Goal: Information Seeking & Learning: Learn about a topic

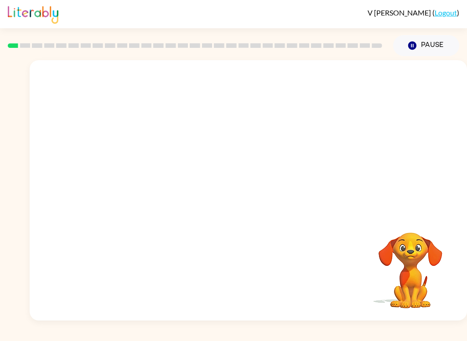
click at [143, 167] on video "Your browser must support playing .mp4 files to use Literably. Please try using…" at bounding box center [248, 136] width 437 height 153
click at [140, 173] on video "Your browser must support playing .mp4 files to use Literably. Please try using…" at bounding box center [248, 136] width 437 height 153
click at [171, 179] on video "Your browser must support playing .mp4 files to use Literably. Please try using…" at bounding box center [248, 136] width 437 height 153
click at [164, 172] on video "Your browser must support playing .mp4 files to use Literably. Please try using…" at bounding box center [248, 136] width 437 height 153
click at [163, 171] on video "Your browser must support playing .mp4 files to use Literably. Please try using…" at bounding box center [248, 136] width 437 height 153
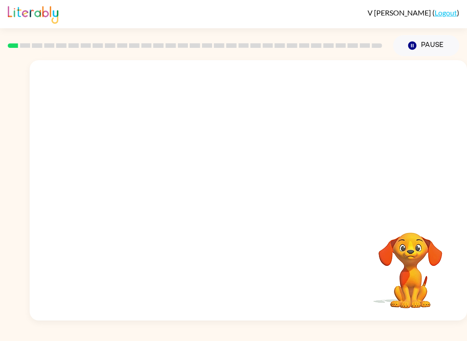
click at [144, 167] on video "Your browser must support playing .mp4 files to use Literably. Please try using…" at bounding box center [248, 136] width 437 height 153
click at [140, 164] on video "Your browser must support playing .mp4 files to use Literably. Please try using…" at bounding box center [248, 136] width 437 height 153
click at [143, 167] on video "Your browser must support playing .mp4 files to use Literably. Please try using…" at bounding box center [248, 136] width 437 height 153
click at [140, 173] on video "Your browser must support playing .mp4 files to use Literably. Please try using…" at bounding box center [248, 136] width 437 height 153
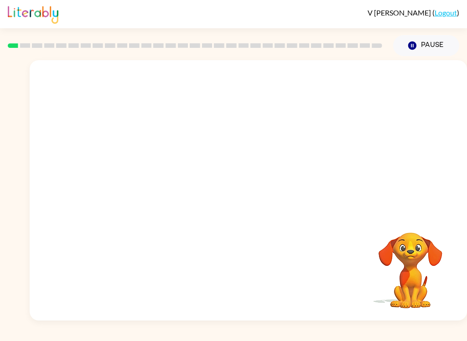
click at [140, 173] on video "Your browser must support playing .mp4 files to use Literably. Please try using…" at bounding box center [248, 136] width 437 height 153
click at [137, 174] on video "Your browser must support playing .mp4 files to use Literably. Please try using…" at bounding box center [248, 136] width 437 height 153
click at [153, 174] on video "Your browser must support playing .mp4 files to use Literably. Please try using…" at bounding box center [248, 136] width 437 height 153
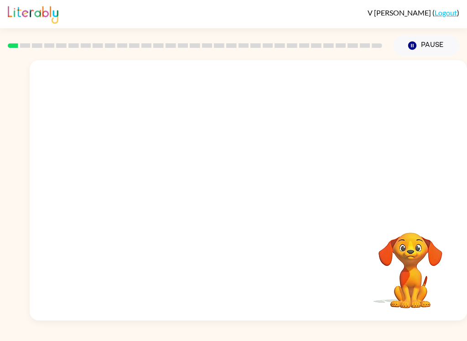
click at [141, 177] on video "Your browser must support playing .mp4 files to use Literably. Please try using…" at bounding box center [248, 136] width 437 height 153
click at [142, 177] on video "Your browser must support playing .mp4 files to use Literably. Please try using…" at bounding box center [248, 136] width 437 height 153
click at [145, 172] on video "Your browser must support playing .mp4 files to use Literably. Please try using…" at bounding box center [248, 136] width 437 height 153
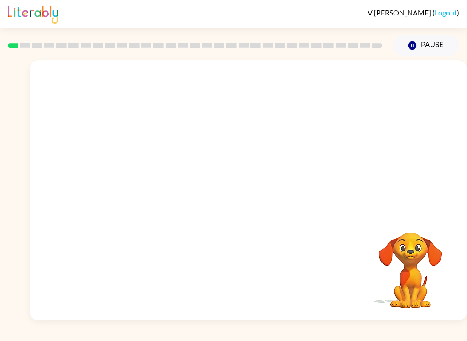
click at [146, 169] on video "Your browser must support playing .mp4 files to use Literably. Please try using…" at bounding box center [248, 136] width 437 height 153
click at [154, 173] on video "Your browser must support playing .mp4 files to use Literably. Please try using…" at bounding box center [248, 136] width 437 height 153
click at [139, 193] on video "Your browser must support playing .mp4 files to use Literably. Please try using…" at bounding box center [248, 136] width 437 height 153
click at [143, 190] on video "Your browser must support playing .mp4 files to use Literably. Please try using…" at bounding box center [248, 136] width 437 height 153
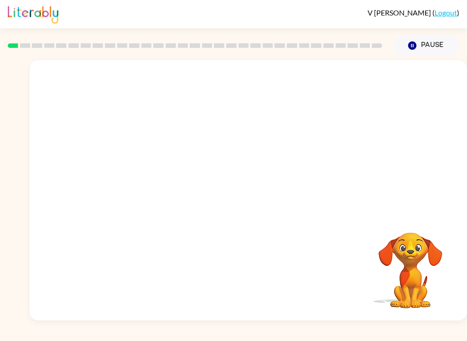
click at [143, 190] on video "Your browser must support playing .mp4 files to use Literably. Please try using…" at bounding box center [248, 136] width 437 height 153
click at [144, 174] on video "Your browser must support playing .mp4 files to use Literably. Please try using…" at bounding box center [248, 136] width 437 height 153
click at [245, 200] on icon "button" at bounding box center [248, 195] width 16 height 16
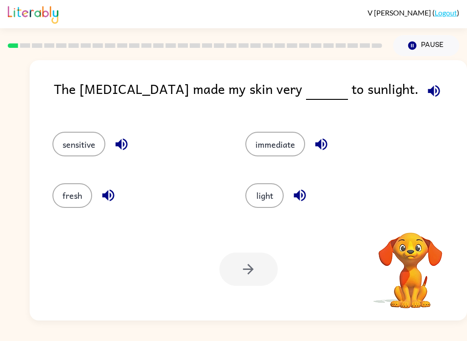
click at [75, 137] on button "sensitive" at bounding box center [78, 144] width 53 height 25
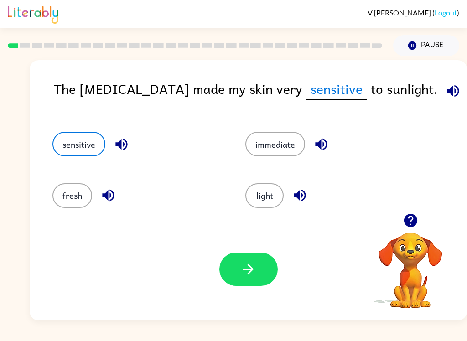
click at [445, 93] on icon "button" at bounding box center [453, 91] width 16 height 16
click at [120, 146] on icon "button" at bounding box center [121, 145] width 12 height 12
click at [252, 268] on icon "button" at bounding box center [248, 269] width 10 height 10
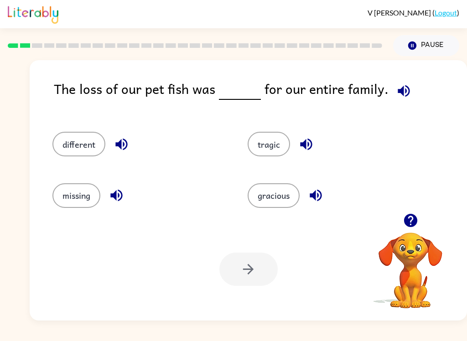
click at [396, 88] on icon "button" at bounding box center [404, 91] width 16 height 16
click at [269, 143] on button "tragic" at bounding box center [269, 144] width 42 height 25
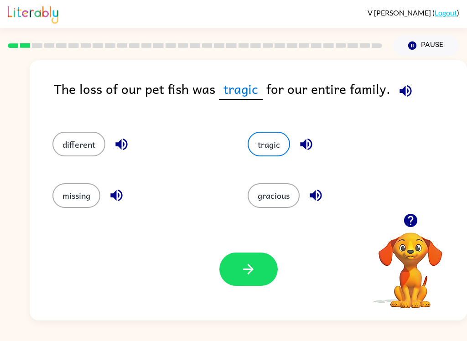
click at [315, 140] on button "button" at bounding box center [306, 144] width 23 height 23
click at [399, 88] on icon "button" at bounding box center [406, 91] width 16 height 16
click at [404, 92] on icon "button" at bounding box center [406, 91] width 16 height 16
click at [401, 89] on icon "button" at bounding box center [406, 91] width 12 height 12
click at [271, 265] on button "button" at bounding box center [248, 269] width 58 height 33
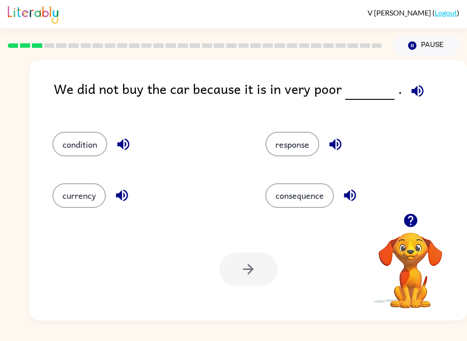
click at [410, 96] on icon "button" at bounding box center [418, 91] width 16 height 16
click at [420, 93] on button "button" at bounding box center [417, 90] width 23 height 23
click at [411, 91] on icon "button" at bounding box center [417, 91] width 12 height 12
click at [92, 144] on button "condition" at bounding box center [79, 144] width 55 height 25
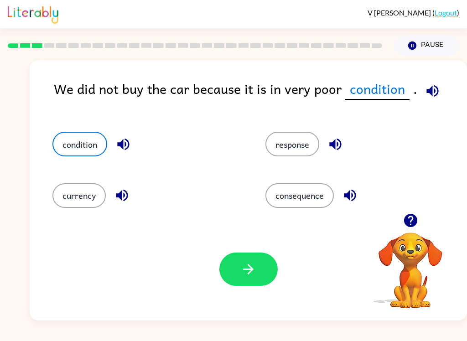
click at [427, 88] on icon "button" at bounding box center [433, 91] width 12 height 12
click at [251, 273] on icon "button" at bounding box center [248, 269] width 16 height 16
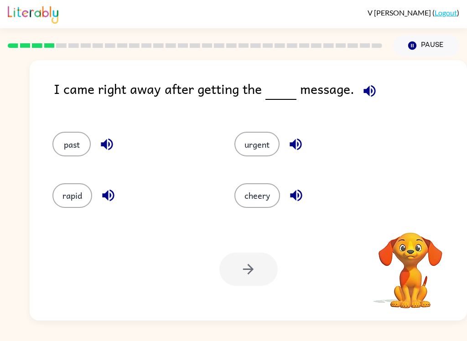
click at [375, 90] on icon "button" at bounding box center [370, 91] width 16 height 16
click at [259, 141] on button "urgent" at bounding box center [256, 144] width 45 height 25
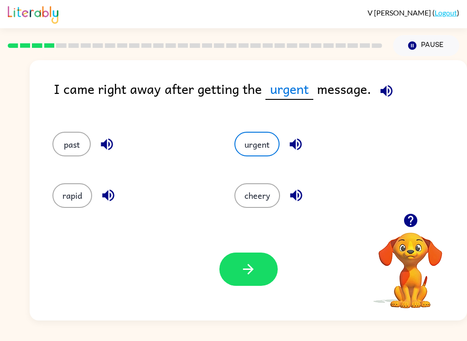
click at [248, 273] on icon "button" at bounding box center [248, 269] width 16 height 16
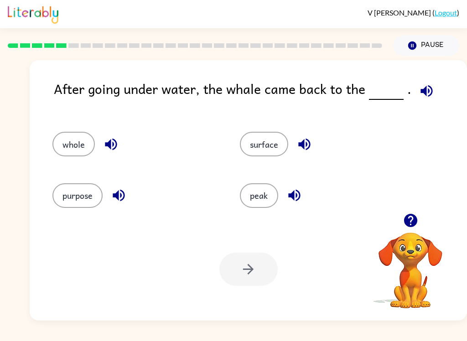
click at [270, 133] on button "surface" at bounding box center [264, 144] width 48 height 25
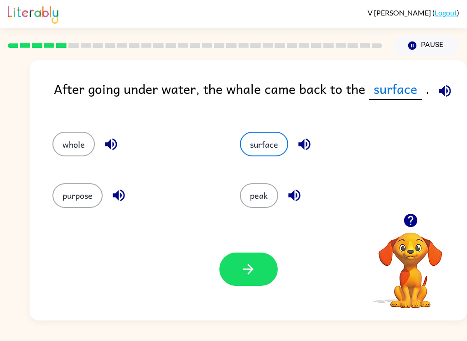
click at [259, 269] on button "button" at bounding box center [248, 269] width 58 height 33
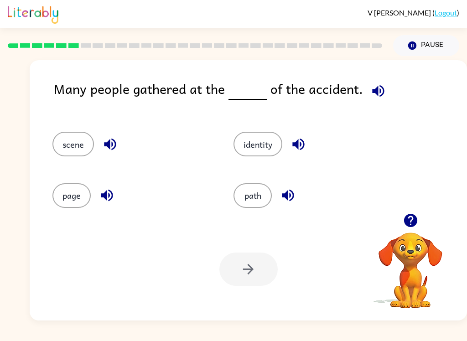
click at [245, 207] on button "path" at bounding box center [253, 195] width 38 height 25
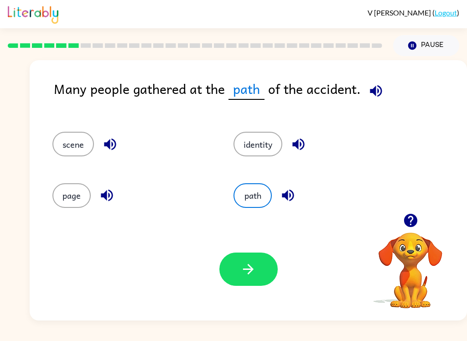
click at [260, 282] on button "button" at bounding box center [248, 269] width 58 height 33
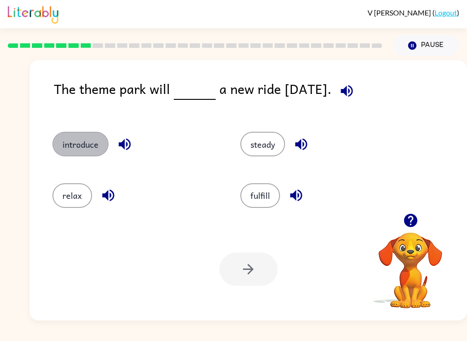
click at [72, 140] on button "introduce" at bounding box center [80, 144] width 56 height 25
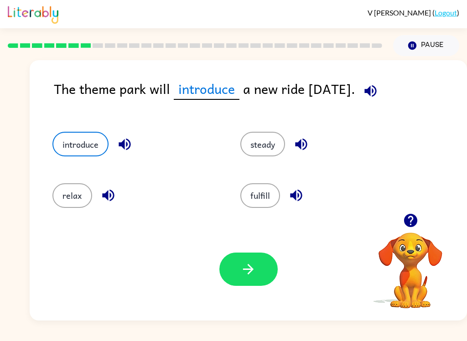
click at [245, 272] on icon "button" at bounding box center [248, 269] width 16 height 16
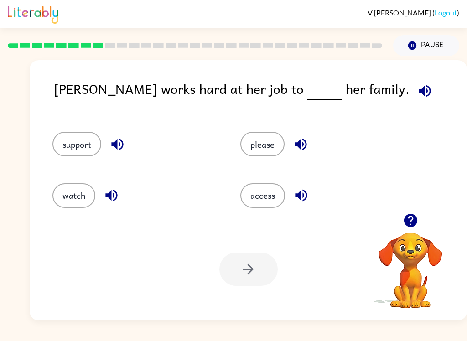
click at [78, 149] on button "support" at bounding box center [76, 144] width 49 height 25
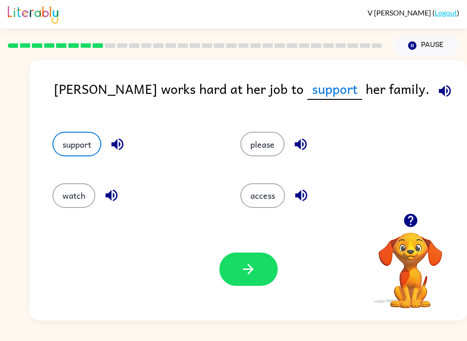
click at [239, 273] on button "button" at bounding box center [248, 269] width 58 height 33
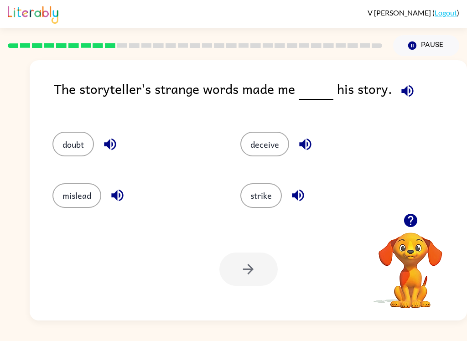
click at [73, 149] on button "doubt" at bounding box center [73, 144] width 42 height 25
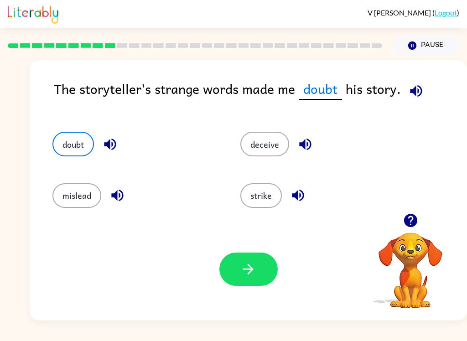
click at [248, 272] on icon "button" at bounding box center [248, 269] width 16 height 16
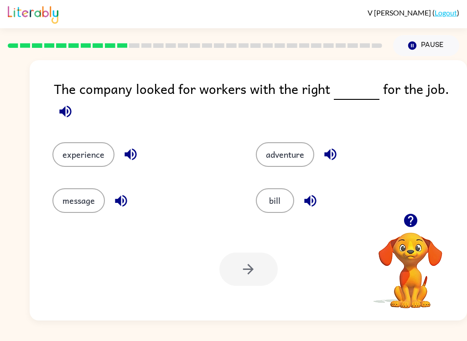
click at [81, 161] on button "experience" at bounding box center [83, 154] width 62 height 25
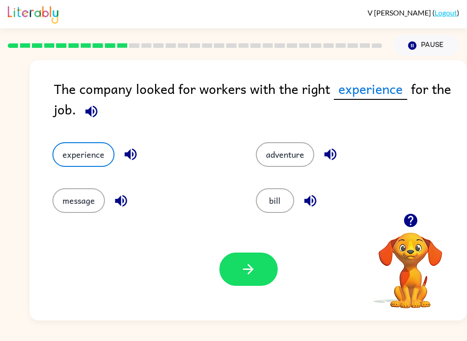
click at [268, 263] on button "button" at bounding box center [248, 269] width 58 height 33
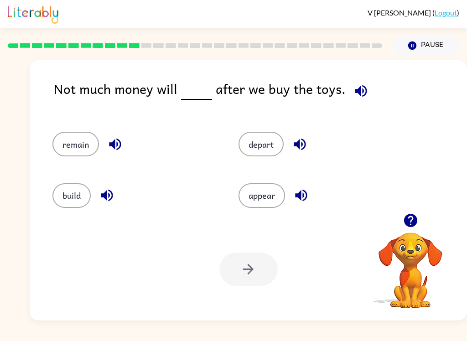
click at [74, 146] on button "remain" at bounding box center [75, 144] width 47 height 25
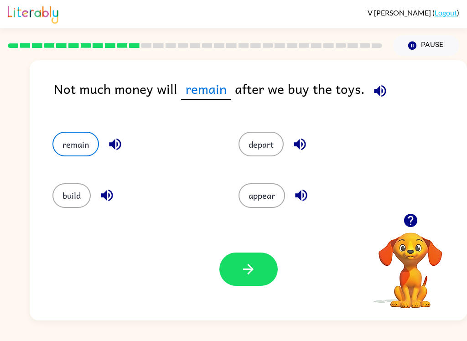
click at [245, 277] on icon "button" at bounding box center [248, 269] width 16 height 16
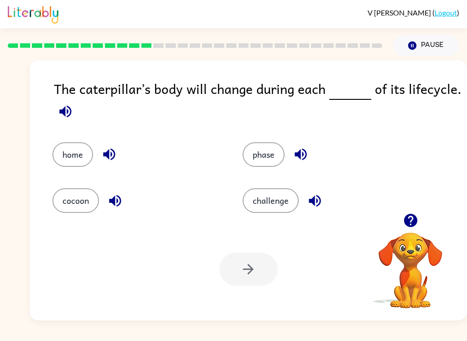
click at [71, 110] on icon "button" at bounding box center [65, 112] width 16 height 16
click at [68, 123] on button "button" at bounding box center [65, 111] width 23 height 23
click at [70, 124] on div "The caterpillar’s body will change during each of its lifecycle." at bounding box center [260, 101] width 413 height 46
click at [72, 109] on icon "button" at bounding box center [65, 112] width 16 height 16
click at [66, 110] on icon "button" at bounding box center [65, 112] width 16 height 16
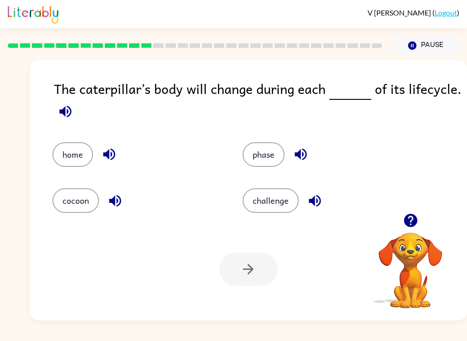
click at [73, 109] on icon "button" at bounding box center [65, 112] width 16 height 16
click at [270, 148] on button "phase" at bounding box center [264, 154] width 42 height 25
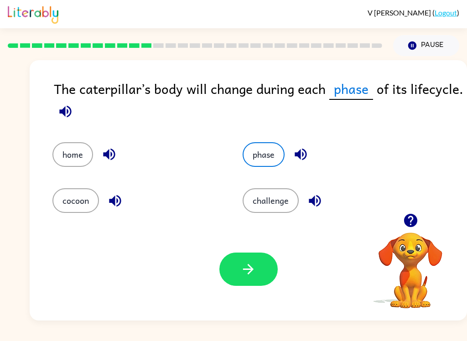
click at [249, 274] on icon "button" at bounding box center [248, 269] width 10 height 10
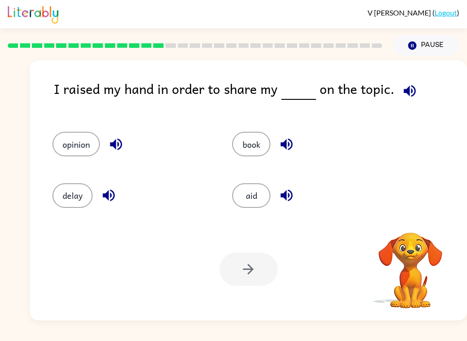
click at [124, 334] on div "V [PERSON_NAME] ( Logout ) Pause Pause I raised my hand in order to share my on…" at bounding box center [233, 170] width 467 height 341
click at [73, 141] on button "opinion" at bounding box center [75, 144] width 47 height 25
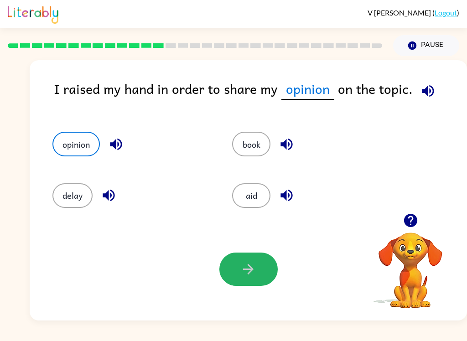
click at [264, 284] on button "button" at bounding box center [248, 269] width 58 height 33
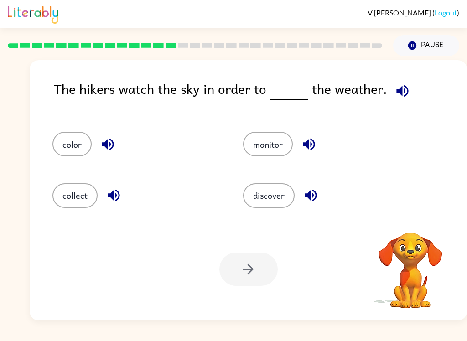
click at [400, 94] on icon "button" at bounding box center [403, 91] width 16 height 16
click at [274, 144] on button "monitor" at bounding box center [268, 144] width 50 height 25
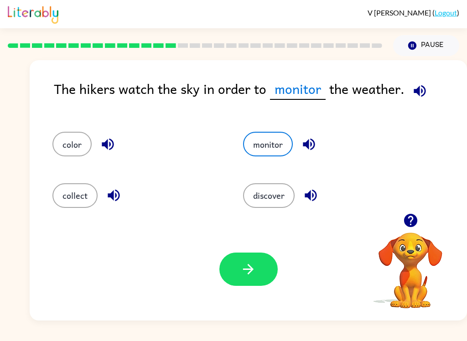
click at [235, 276] on button "button" at bounding box center [248, 269] width 58 height 33
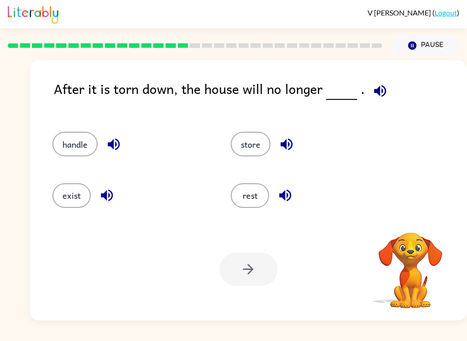
click at [382, 91] on icon "button" at bounding box center [380, 91] width 12 height 12
click at [372, 89] on icon "button" at bounding box center [380, 91] width 16 height 16
click at [81, 193] on button "exist" at bounding box center [71, 195] width 38 height 25
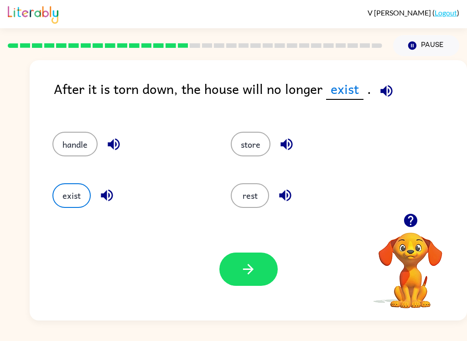
click at [247, 268] on icon "button" at bounding box center [248, 269] width 16 height 16
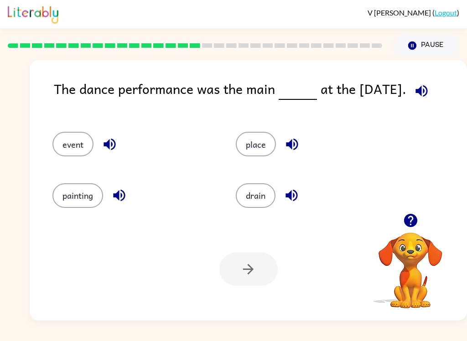
click at [77, 146] on button "event" at bounding box center [72, 144] width 41 height 25
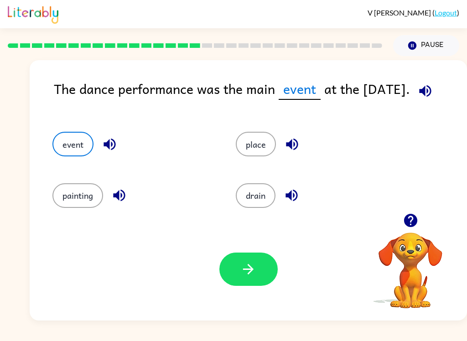
click at [260, 269] on button "button" at bounding box center [248, 269] width 58 height 33
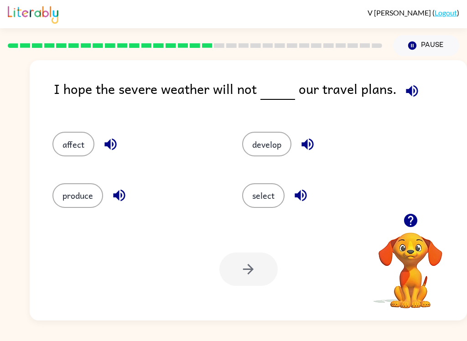
click at [406, 96] on icon "button" at bounding box center [412, 91] width 16 height 16
click at [61, 139] on button "affect" at bounding box center [73, 144] width 42 height 25
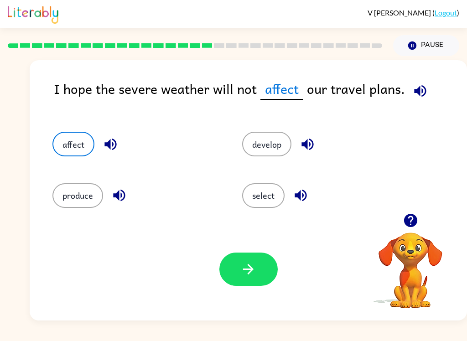
click at [259, 281] on button "button" at bounding box center [248, 269] width 58 height 33
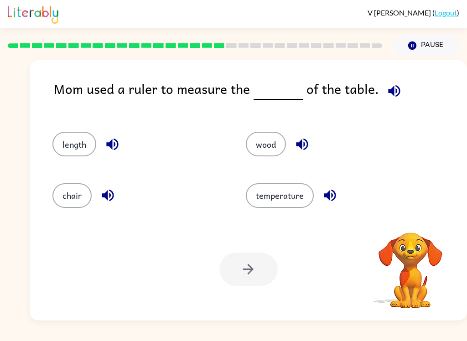
click at [391, 96] on icon "button" at bounding box center [394, 91] width 12 height 12
click at [384, 83] on button "button" at bounding box center [394, 90] width 23 height 23
click at [391, 92] on icon "button" at bounding box center [394, 91] width 12 height 12
click at [73, 148] on button "length" at bounding box center [74, 144] width 44 height 25
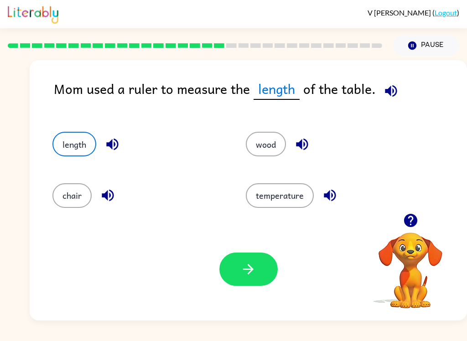
click at [246, 274] on icon "button" at bounding box center [248, 269] width 16 height 16
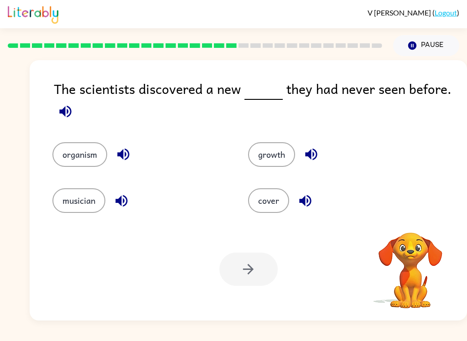
click at [63, 105] on icon "button" at bounding box center [65, 112] width 16 height 16
click at [78, 154] on button "organism" at bounding box center [79, 154] width 55 height 25
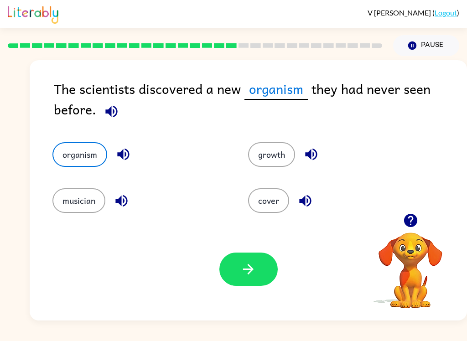
click at [252, 265] on icon "button" at bounding box center [248, 269] width 16 height 16
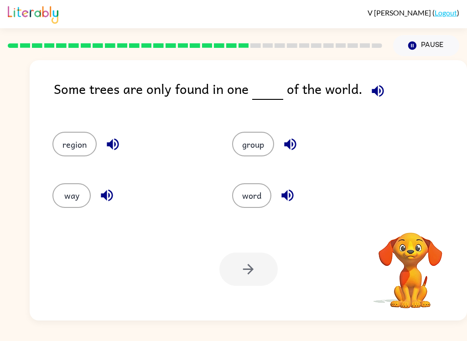
click at [375, 88] on icon "button" at bounding box center [378, 91] width 16 height 16
click at [85, 151] on button "region" at bounding box center [74, 144] width 44 height 25
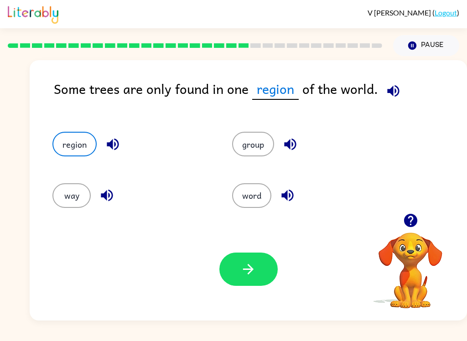
click at [248, 263] on icon "button" at bounding box center [248, 269] width 16 height 16
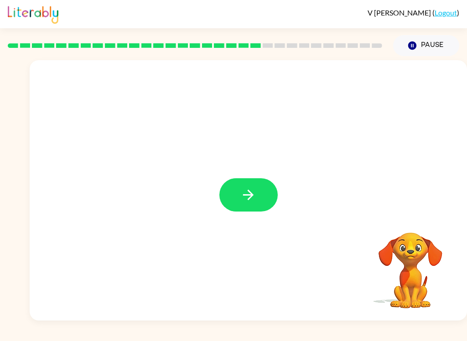
click at [260, 197] on button "button" at bounding box center [248, 194] width 58 height 33
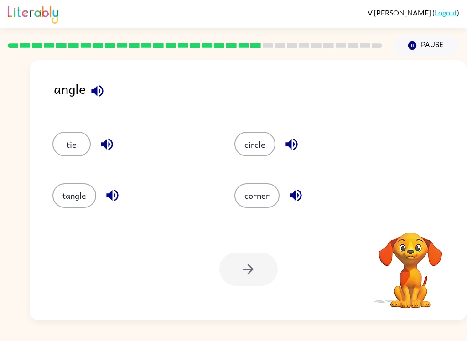
click at [104, 85] on icon "button" at bounding box center [97, 91] width 16 height 16
click at [301, 140] on button "button" at bounding box center [291, 144] width 23 height 23
click at [293, 197] on icon "button" at bounding box center [296, 196] width 12 height 12
click at [101, 200] on button "button" at bounding box center [112, 195] width 23 height 23
click at [110, 144] on icon "button" at bounding box center [107, 144] width 16 height 16
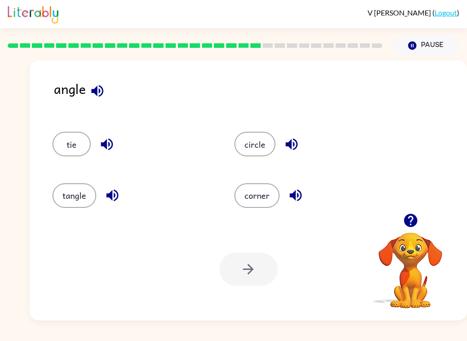
click at [271, 198] on button "corner" at bounding box center [256, 195] width 45 height 25
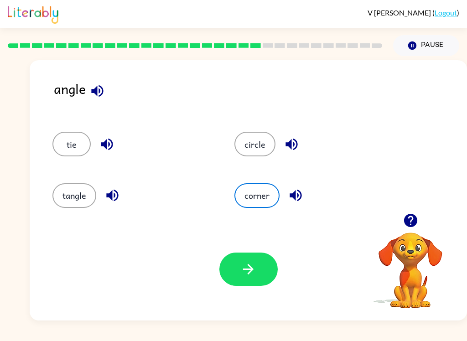
click at [260, 272] on button "button" at bounding box center [248, 269] width 58 height 33
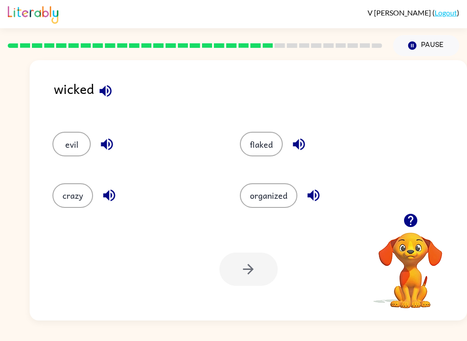
click at [114, 93] on icon "button" at bounding box center [106, 91] width 16 height 16
click at [103, 146] on icon "button" at bounding box center [107, 145] width 12 height 12
click at [114, 200] on icon "button" at bounding box center [109, 196] width 12 height 12
click at [302, 140] on icon "button" at bounding box center [299, 145] width 12 height 12
click at [324, 200] on button "button" at bounding box center [313, 195] width 23 height 23
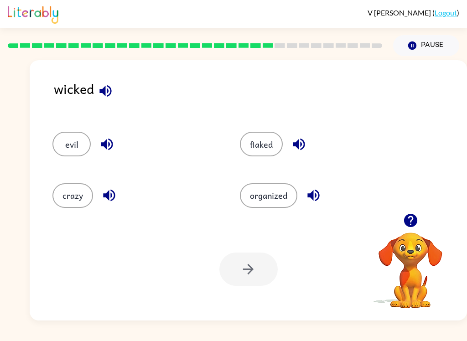
click at [302, 141] on icon "button" at bounding box center [299, 145] width 12 height 12
click at [299, 149] on icon "button" at bounding box center [299, 145] width 12 height 12
click at [306, 191] on icon "button" at bounding box center [314, 195] width 16 height 16
click at [299, 145] on icon "button" at bounding box center [299, 145] width 12 height 12
click at [107, 144] on icon "button" at bounding box center [107, 145] width 12 height 12
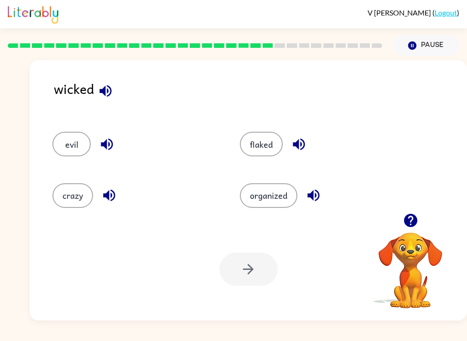
click at [102, 154] on button "button" at bounding box center [106, 144] width 23 height 23
click at [104, 140] on icon "button" at bounding box center [107, 144] width 16 height 16
click at [106, 142] on icon "button" at bounding box center [107, 145] width 12 height 12
click at [110, 147] on icon "button" at bounding box center [107, 144] width 16 height 16
click at [104, 94] on icon "button" at bounding box center [105, 91] width 12 height 12
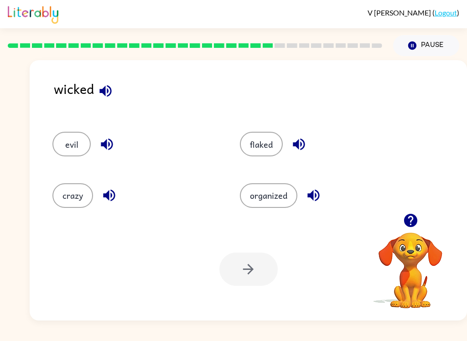
click at [109, 93] on icon "button" at bounding box center [106, 91] width 16 height 16
click at [112, 93] on icon "button" at bounding box center [106, 91] width 16 height 16
click at [106, 91] on icon "button" at bounding box center [106, 91] width 16 height 16
click at [69, 147] on button "evil" at bounding box center [71, 144] width 38 height 25
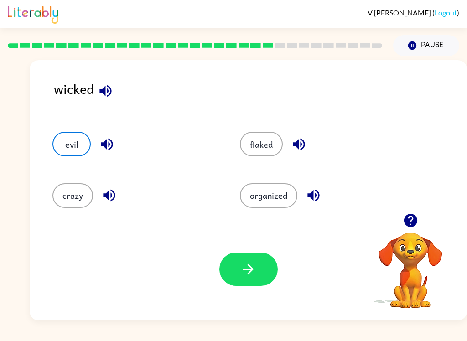
click at [248, 270] on icon "button" at bounding box center [248, 269] width 10 height 10
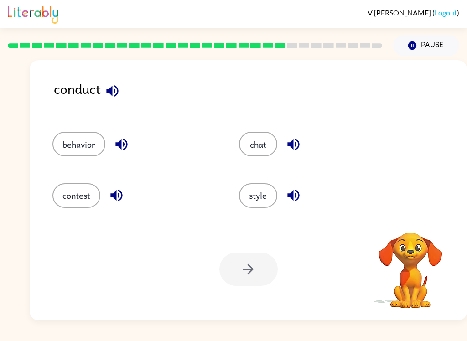
click at [118, 88] on icon "button" at bounding box center [112, 91] width 16 height 16
click at [115, 145] on icon "button" at bounding box center [122, 144] width 16 height 16
click at [118, 195] on icon "button" at bounding box center [117, 195] width 16 height 16
click at [292, 140] on icon "button" at bounding box center [294, 144] width 16 height 16
click at [302, 193] on button "button" at bounding box center [293, 195] width 23 height 23
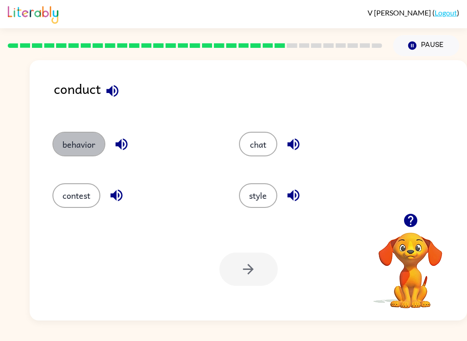
click at [84, 156] on button "behavior" at bounding box center [78, 144] width 53 height 25
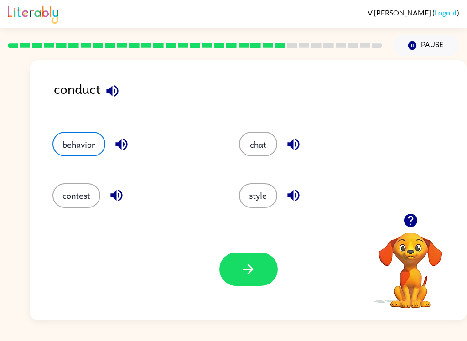
click at [241, 276] on icon "button" at bounding box center [248, 269] width 16 height 16
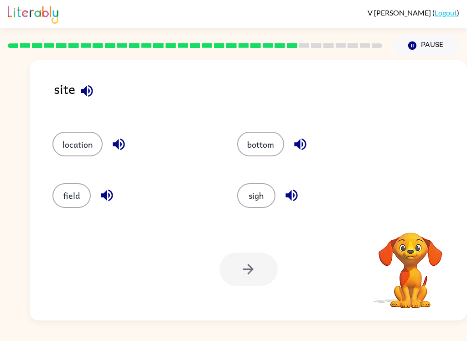
click at [94, 83] on button "button" at bounding box center [86, 90] width 23 height 23
click at [68, 139] on button "location" at bounding box center [77, 144] width 50 height 25
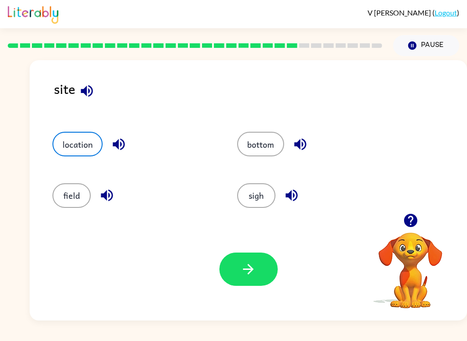
click at [242, 269] on icon "button" at bounding box center [248, 269] width 16 height 16
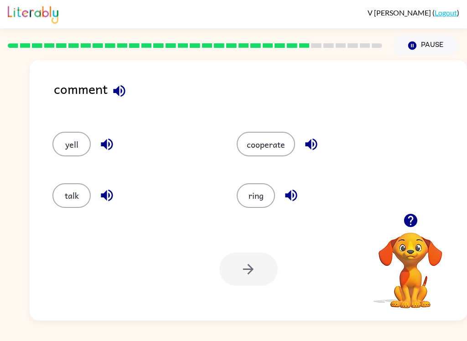
click at [72, 201] on button "talk" at bounding box center [71, 195] width 38 height 25
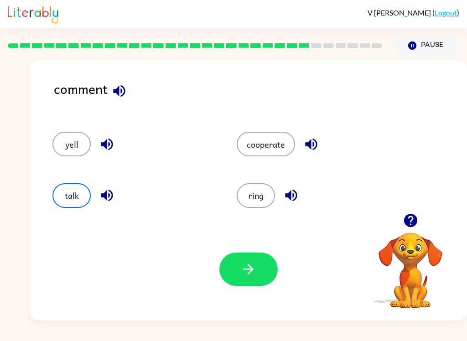
click at [258, 274] on button "button" at bounding box center [248, 269] width 58 height 33
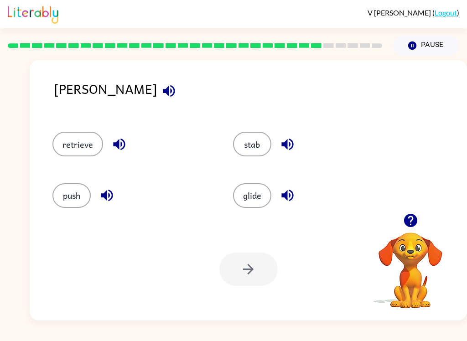
click at [252, 136] on button "stab" at bounding box center [252, 144] width 38 height 25
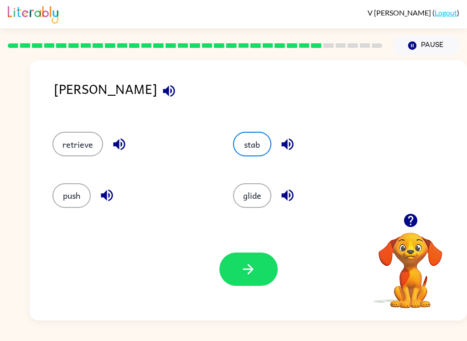
click at [254, 284] on button "button" at bounding box center [248, 269] width 58 height 33
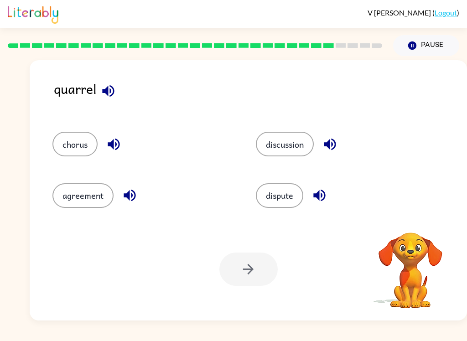
click at [117, 98] on button "button" at bounding box center [108, 90] width 23 height 23
click at [84, 147] on button "chorus" at bounding box center [74, 144] width 45 height 25
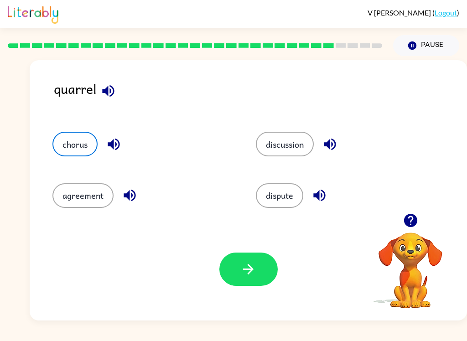
click at [255, 282] on button "button" at bounding box center [248, 269] width 58 height 33
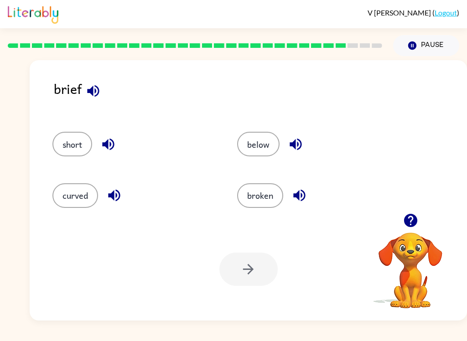
click at [81, 137] on button "short" at bounding box center [72, 144] width 40 height 25
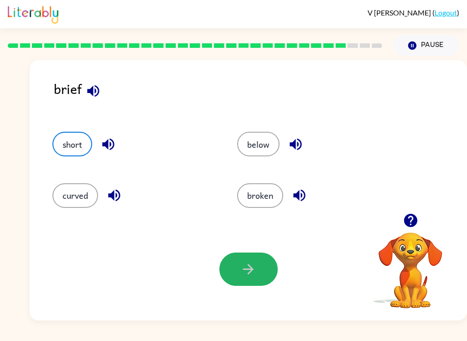
click at [253, 271] on icon "button" at bounding box center [248, 269] width 10 height 10
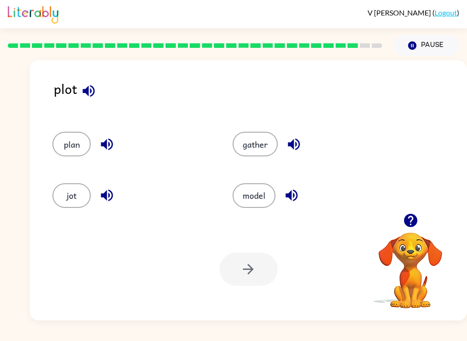
click at [252, 281] on div at bounding box center [248, 269] width 58 height 33
click at [260, 260] on div at bounding box center [248, 269] width 58 height 33
click at [250, 268] on div at bounding box center [248, 269] width 58 height 33
click at [65, 139] on button "plan" at bounding box center [71, 144] width 38 height 25
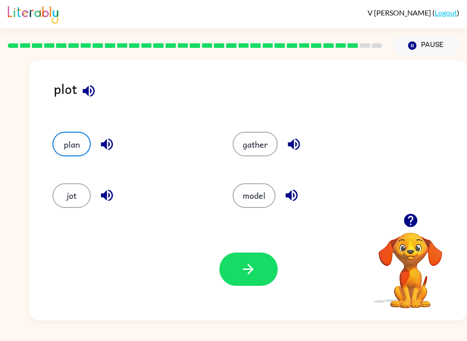
click at [65, 139] on button "plan" at bounding box center [71, 144] width 38 height 25
click at [242, 276] on icon "button" at bounding box center [248, 269] width 16 height 16
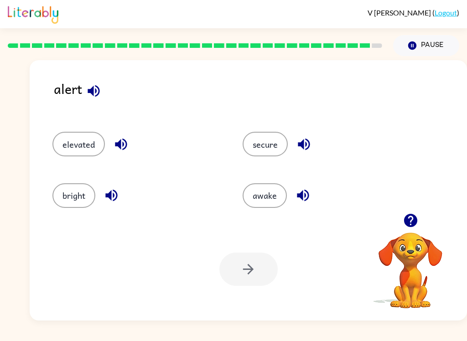
click at [270, 190] on button "awake" at bounding box center [265, 195] width 44 height 25
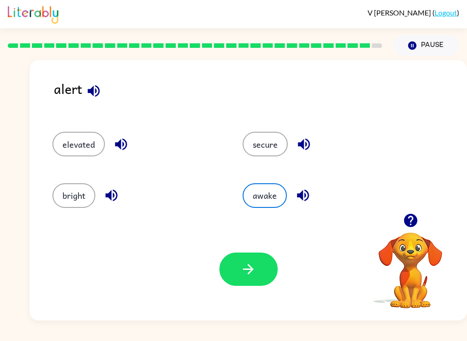
click at [255, 272] on icon "button" at bounding box center [248, 269] width 16 height 16
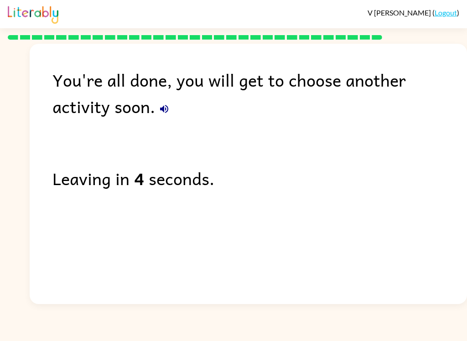
click at [159, 114] on icon "button" at bounding box center [164, 109] width 11 height 11
